Goal: Information Seeking & Learning: Learn about a topic

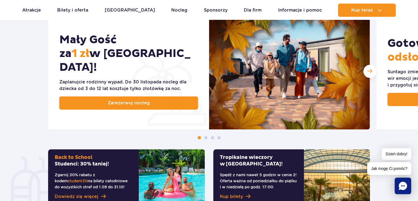
scroll to position [302, 0]
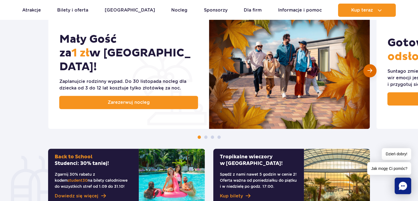
click at [370, 68] on span "Następny slajd" at bounding box center [369, 70] width 5 height 5
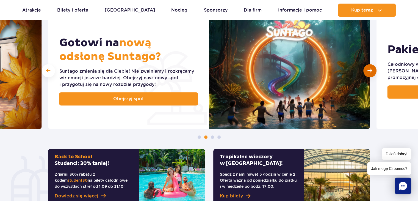
click at [370, 68] on span "Następny slajd" at bounding box center [369, 70] width 5 height 5
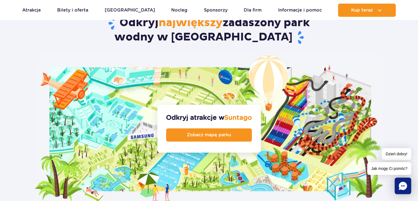
scroll to position [550, 0]
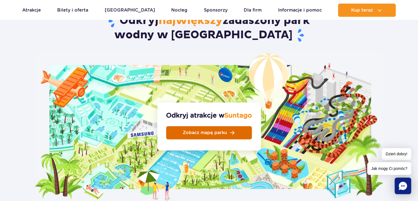
click at [211, 130] on span "Zobacz mapę parku" at bounding box center [205, 132] width 44 height 4
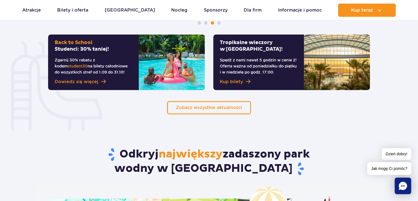
scroll to position [385, 0]
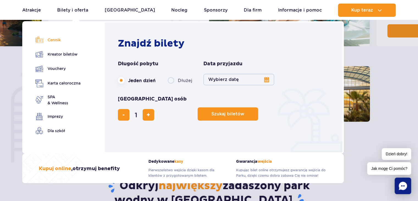
click at [62, 40] on link "Cennik" at bounding box center [57, 40] width 45 height 8
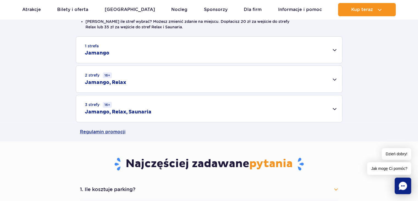
scroll to position [137, 0]
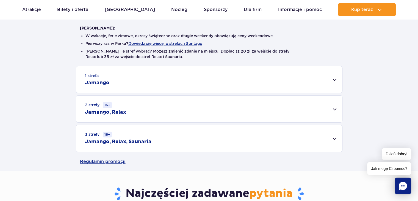
click at [211, 107] on div "2 strefy 16+ Jamango, Relax" at bounding box center [209, 108] width 266 height 27
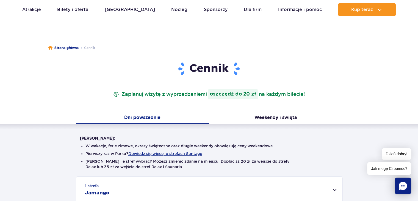
scroll to position [27, 0]
click at [265, 116] on button "Weekendy i święta" at bounding box center [275, 118] width 133 height 12
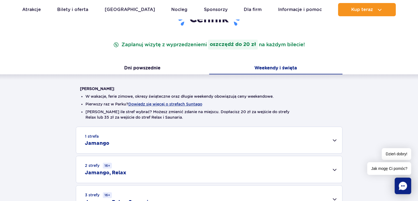
scroll to position [137, 0]
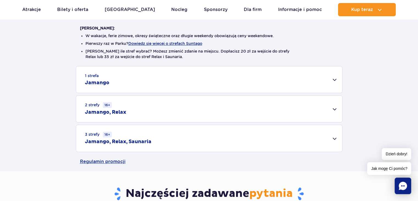
click at [256, 117] on div "2 strefy 16+ Jamango, Relax" at bounding box center [209, 108] width 266 height 27
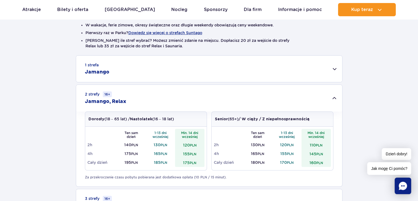
scroll to position [165, 0]
